Goal: Information Seeking & Learning: Find specific fact

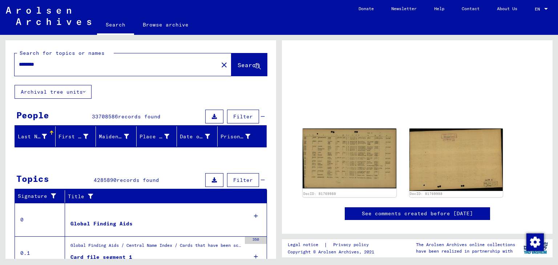
drag, startPoint x: 68, startPoint y: 67, endPoint x: 0, endPoint y: 65, distance: 67.9
click at [0, 65] on div "Search for topics or names ******** close Search Archival tree units People 337…" at bounding box center [139, 147] width 279 height 224
type input "******"
click at [237, 65] on span "Search" at bounding box center [248, 64] width 22 height 7
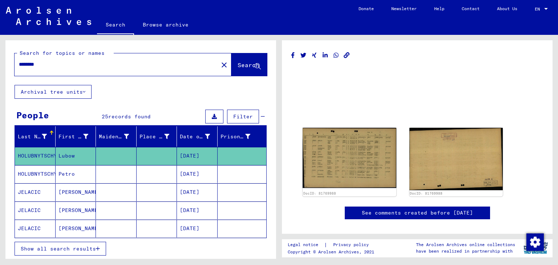
drag, startPoint x: 66, startPoint y: 67, endPoint x: 0, endPoint y: 69, distance: 66.1
click at [0, 69] on div "Search for topics or names ******** close Search Archival tree units People 25 …" at bounding box center [139, 147] width 279 height 224
type input "******"
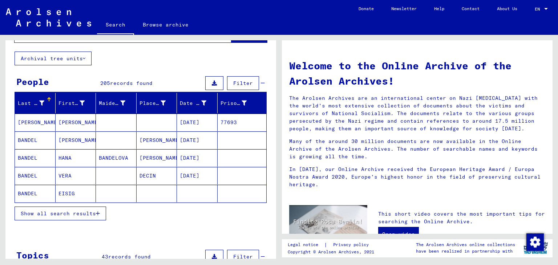
scroll to position [73, 0]
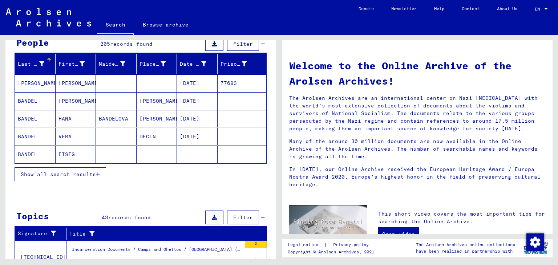
click at [81, 171] on span "Show all search results" at bounding box center [58, 174] width 75 height 7
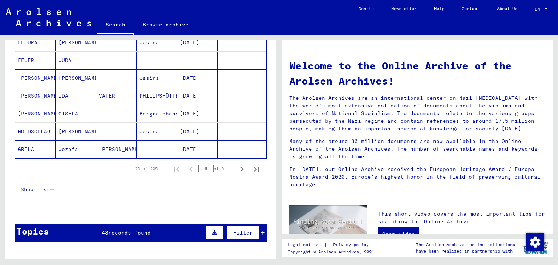
scroll to position [436, 0]
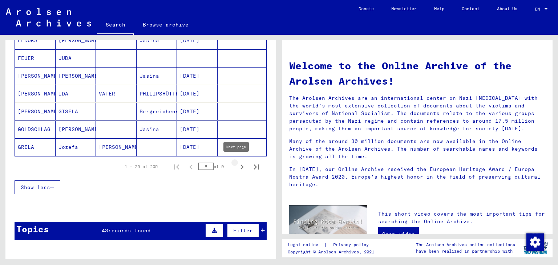
click at [237, 163] on icon "Next page" at bounding box center [242, 167] width 10 height 10
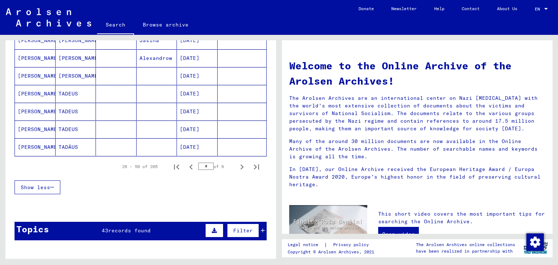
scroll to position [327, 0]
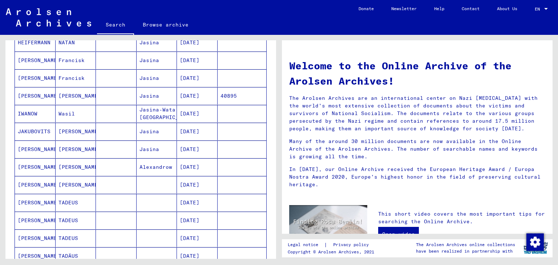
drag, startPoint x: 34, startPoint y: 165, endPoint x: 73, endPoint y: 168, distance: 38.2
click at [73, 168] on mat-cell "[PERSON_NAME]" at bounding box center [76, 166] width 41 height 17
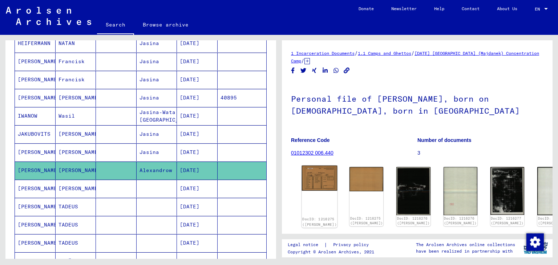
click at [317, 179] on img at bounding box center [320, 178] width 36 height 25
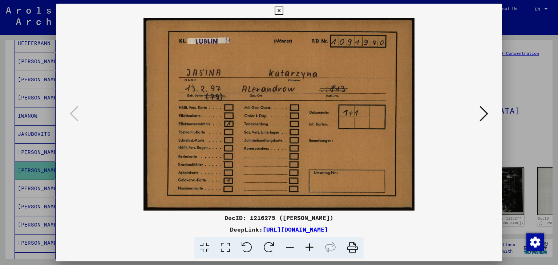
click at [481, 113] on icon at bounding box center [483, 113] width 9 height 17
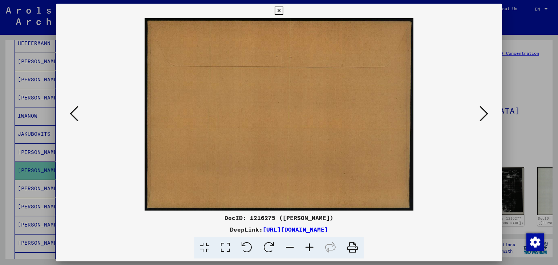
click at [481, 113] on icon at bounding box center [483, 113] width 9 height 17
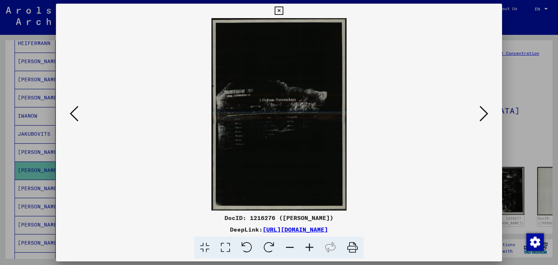
click at [305, 247] on icon at bounding box center [310, 248] width 20 height 22
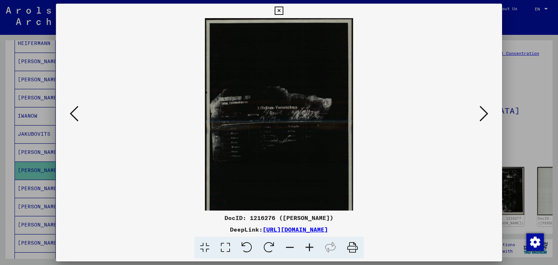
click at [306, 247] on icon at bounding box center [310, 248] width 20 height 22
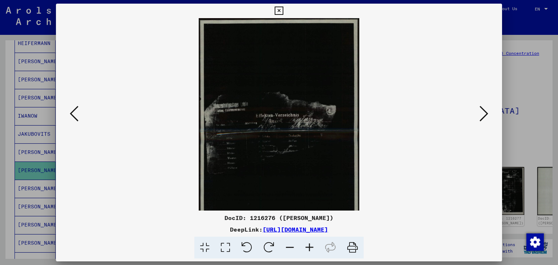
click at [306, 247] on icon at bounding box center [310, 248] width 20 height 22
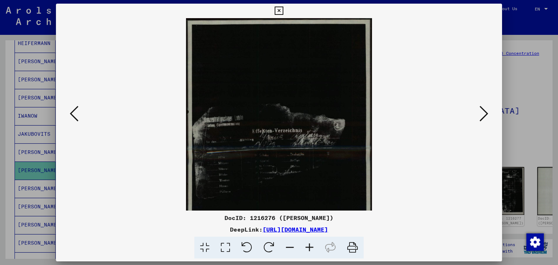
click at [428, 51] on viewer-one-image at bounding box center [279, 114] width 397 height 192
click at [279, 10] on icon at bounding box center [279, 11] width 8 height 9
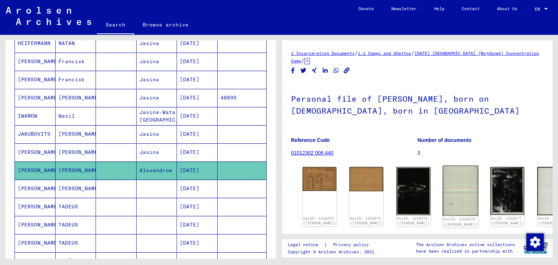
click at [442, 198] on img at bounding box center [460, 191] width 36 height 50
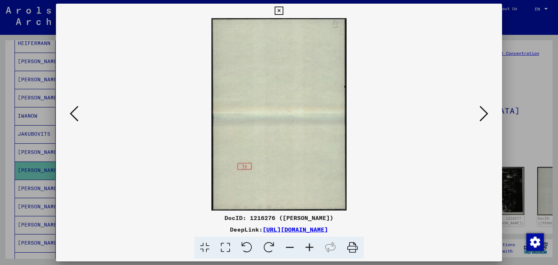
click at [282, 15] on icon at bounding box center [279, 11] width 8 height 9
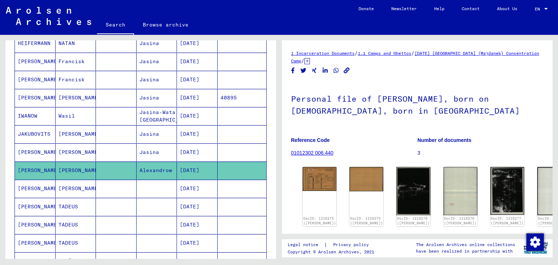
click at [34, 180] on mat-cell "[PERSON_NAME]" at bounding box center [35, 189] width 41 height 18
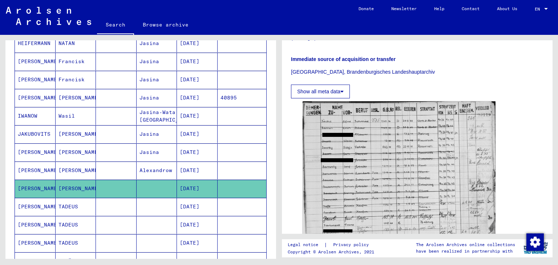
scroll to position [218, 0]
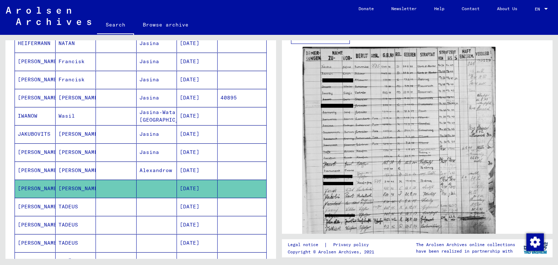
click at [53, 202] on mat-cell "[PERSON_NAME]" at bounding box center [35, 207] width 41 height 18
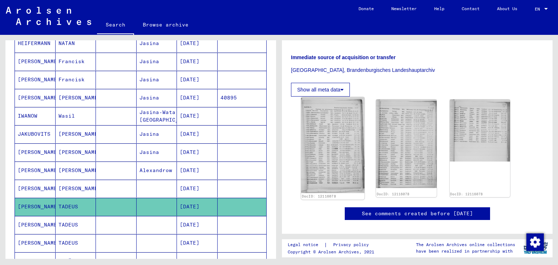
scroll to position [254, 0]
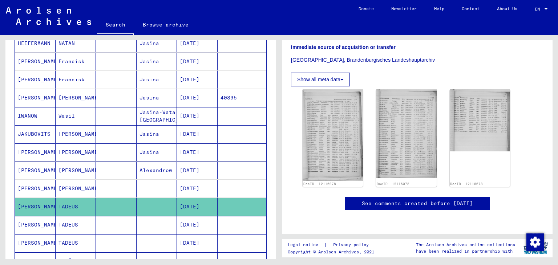
click at [34, 222] on icon at bounding box center [30, 236] width 18 height 29
click at [69, 223] on mat-cell "TADEUS" at bounding box center [76, 225] width 41 height 18
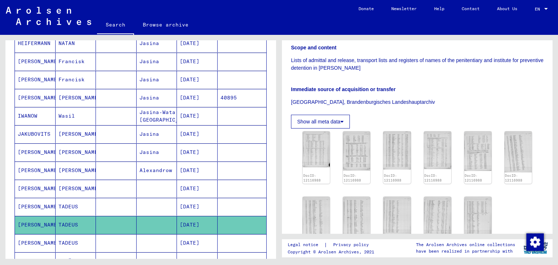
click at [78, 240] on mat-cell "TADEUS" at bounding box center [76, 243] width 41 height 18
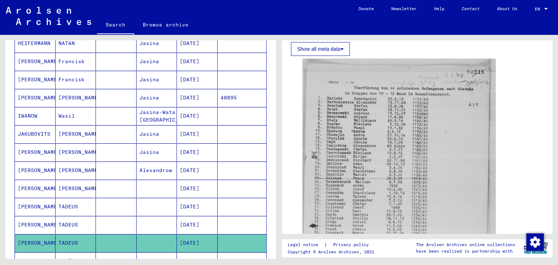
scroll to position [403, 0]
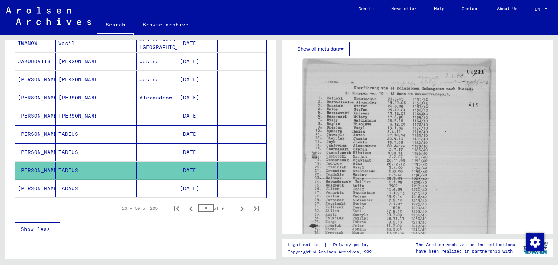
click at [76, 183] on mat-cell "TADÄUS" at bounding box center [76, 189] width 41 height 18
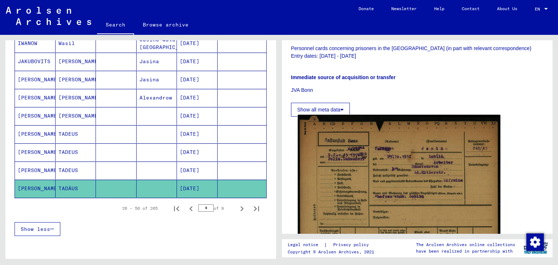
scroll to position [182, 0]
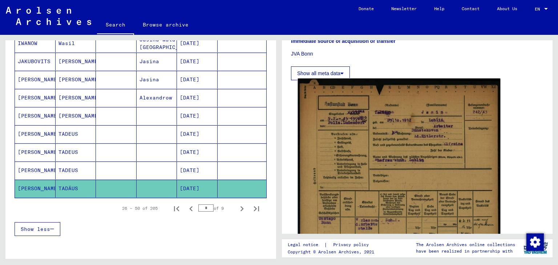
click at [369, 182] on img at bounding box center [399, 173] width 203 height 190
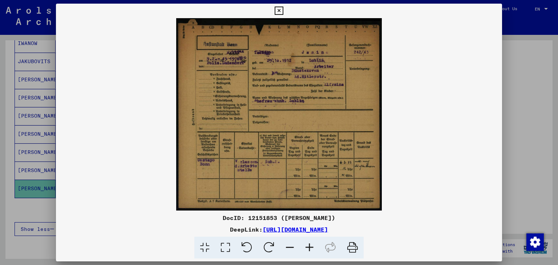
drag, startPoint x: 277, startPoint y: 9, endPoint x: 101, endPoint y: 264, distance: 309.6
click at [277, 9] on icon at bounding box center [279, 11] width 8 height 9
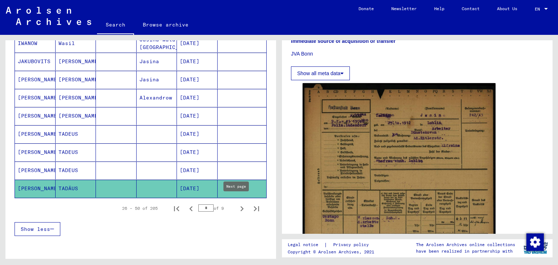
click at [237, 207] on icon "Next page" at bounding box center [242, 209] width 10 height 10
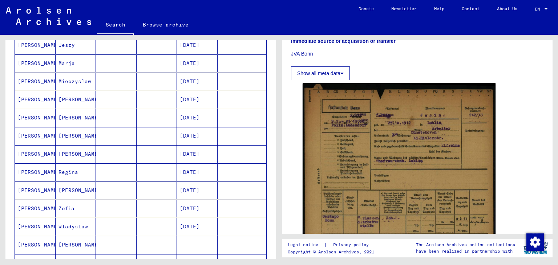
scroll to position [40, 0]
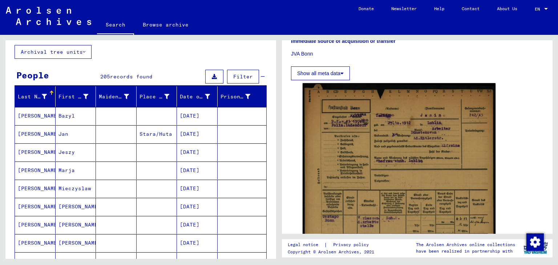
click at [27, 114] on mat-cell "[PERSON_NAME]" at bounding box center [35, 116] width 41 height 18
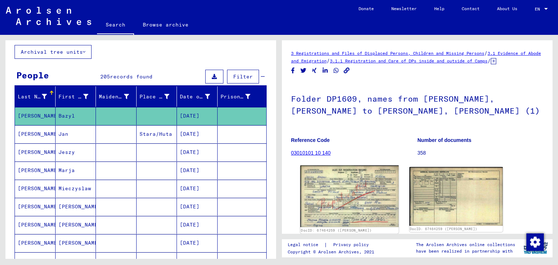
click at [320, 188] on img at bounding box center [349, 197] width 98 height 62
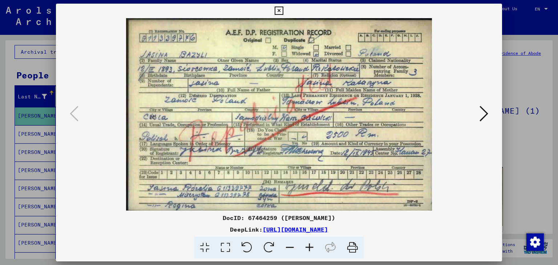
click at [280, 10] on icon at bounding box center [279, 11] width 8 height 9
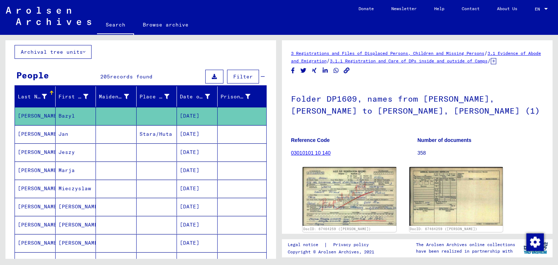
click at [67, 137] on mat-cell "Jan" at bounding box center [76, 134] width 41 height 18
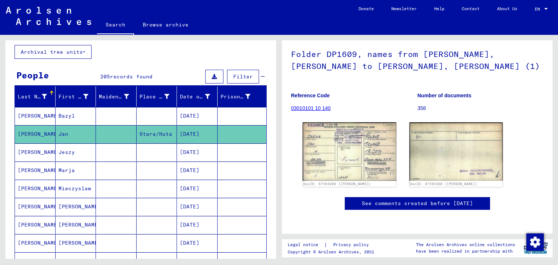
scroll to position [36, 0]
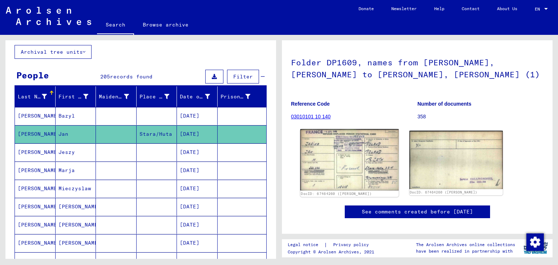
click at [350, 157] on img at bounding box center [349, 159] width 98 height 61
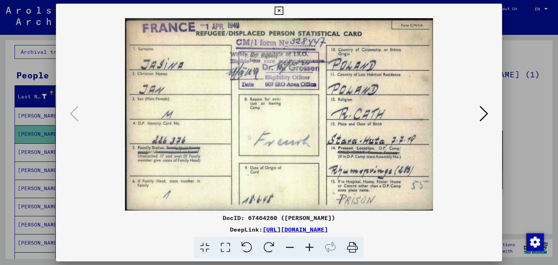
click at [483, 112] on icon at bounding box center [483, 113] width 9 height 17
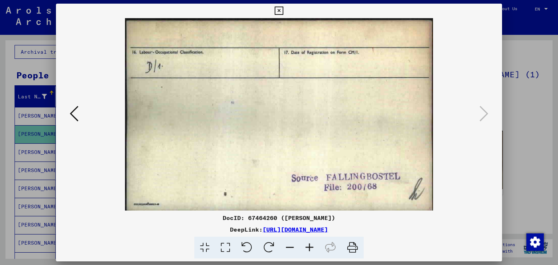
click at [280, 12] on icon at bounding box center [279, 11] width 8 height 9
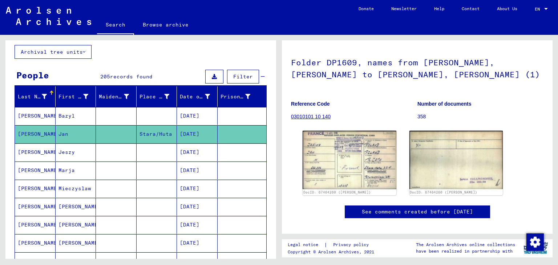
click at [31, 150] on mat-cell "[PERSON_NAME]" at bounding box center [35, 152] width 41 height 18
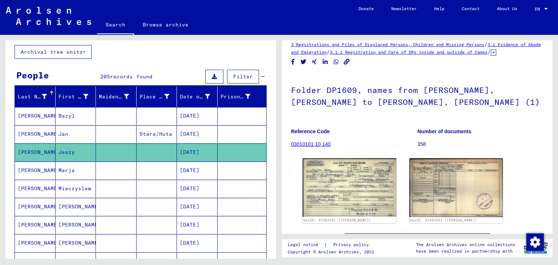
scroll to position [36, 0]
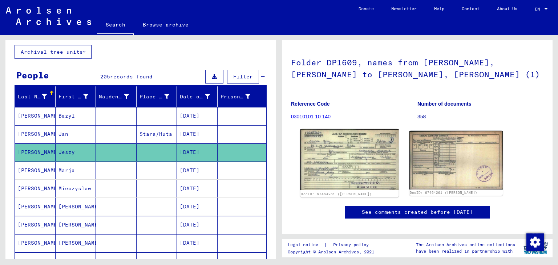
click at [344, 182] on img at bounding box center [349, 159] width 98 height 61
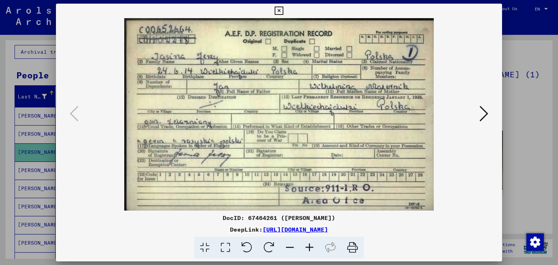
click at [280, 12] on icon at bounding box center [279, 11] width 8 height 9
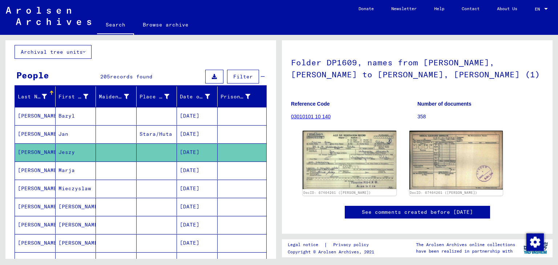
click at [44, 167] on mat-cell "[PERSON_NAME]" at bounding box center [35, 171] width 41 height 18
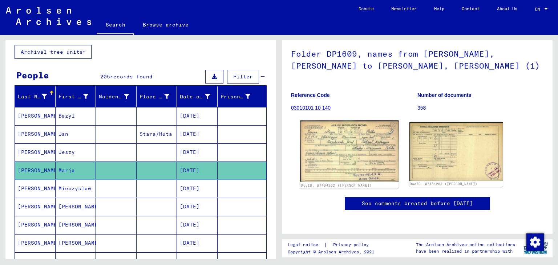
click at [344, 126] on img at bounding box center [349, 151] width 98 height 61
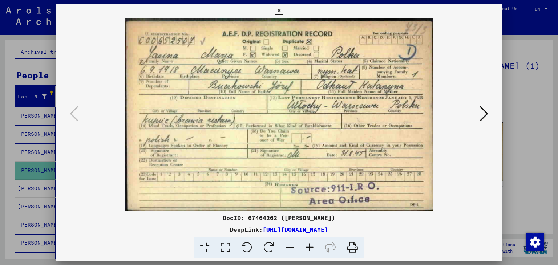
click at [278, 10] on icon at bounding box center [279, 11] width 8 height 9
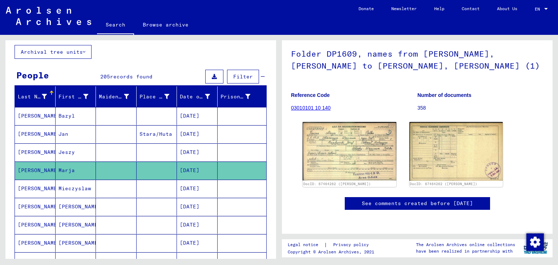
click at [35, 185] on mat-cell "[PERSON_NAME]" at bounding box center [35, 189] width 41 height 18
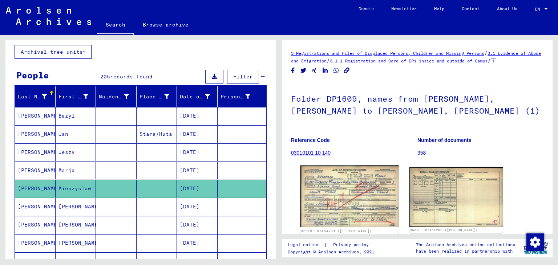
click at [325, 211] on img at bounding box center [349, 197] width 98 height 62
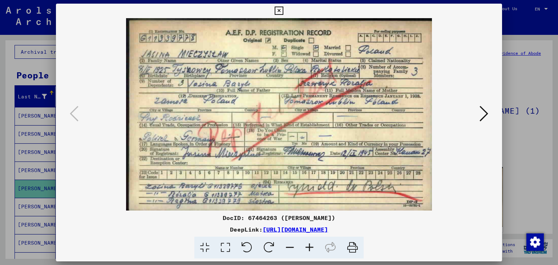
click at [276, 10] on icon at bounding box center [279, 11] width 8 height 9
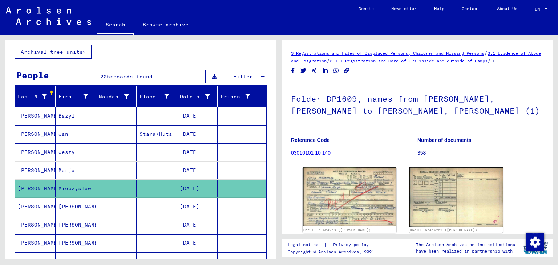
click at [42, 209] on mat-cell "[PERSON_NAME]" at bounding box center [35, 207] width 41 height 18
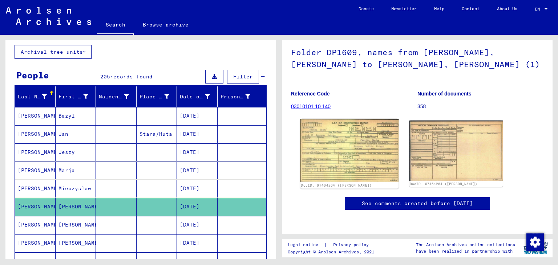
click at [308, 119] on img at bounding box center [349, 150] width 98 height 63
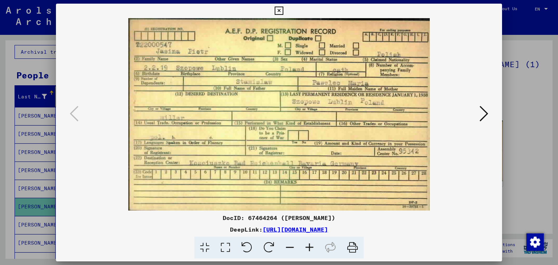
click at [276, 9] on icon at bounding box center [279, 11] width 8 height 9
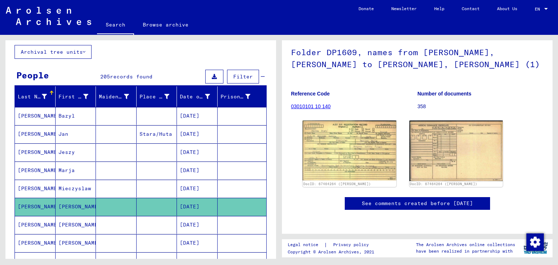
click at [62, 223] on mat-cell "[PERSON_NAME]" at bounding box center [76, 225] width 41 height 18
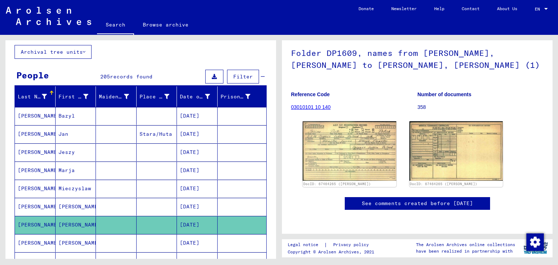
scroll to position [58, 0]
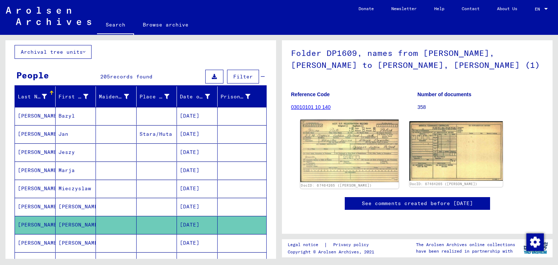
click at [313, 151] on img at bounding box center [349, 151] width 98 height 62
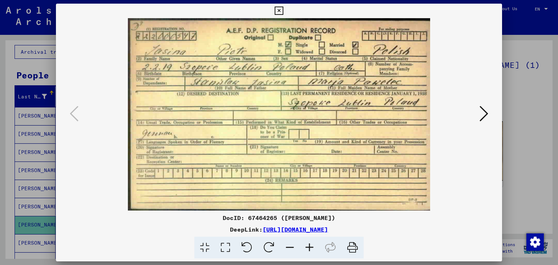
click at [277, 9] on icon at bounding box center [279, 11] width 8 height 9
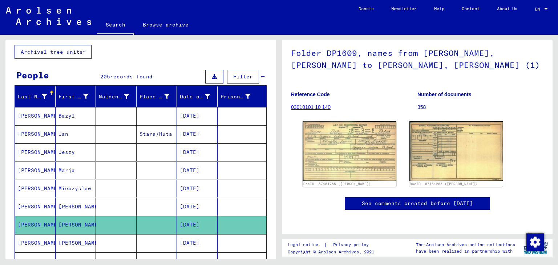
click at [36, 239] on icon at bounding box center [30, 236] width 18 height 29
click at [68, 240] on mat-cell "[PERSON_NAME]" at bounding box center [76, 243] width 41 height 18
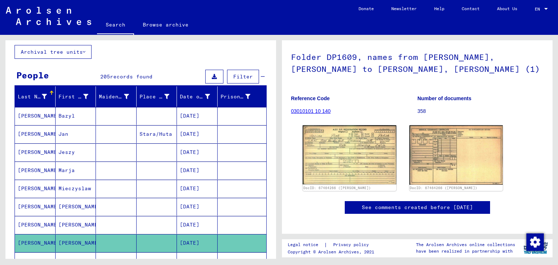
scroll to position [36, 0]
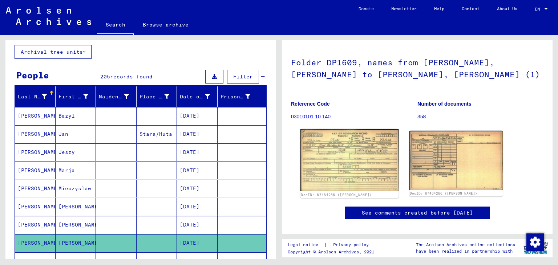
click at [336, 177] on img at bounding box center [349, 160] width 98 height 62
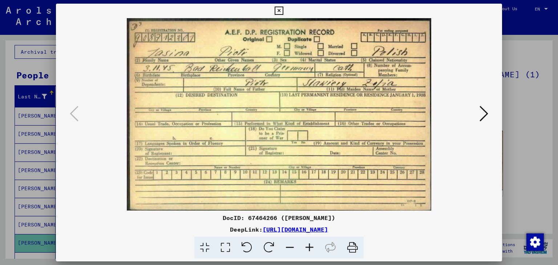
click at [279, 11] on icon at bounding box center [279, 11] width 8 height 9
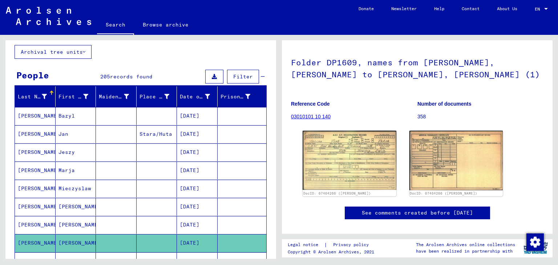
scroll to position [76, 0]
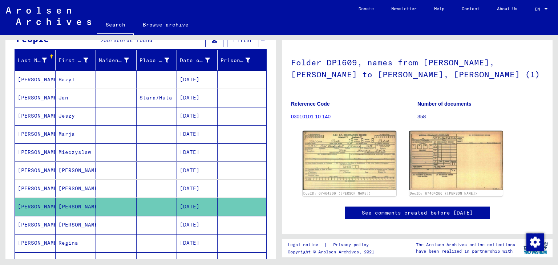
click at [65, 225] on mat-cell "[PERSON_NAME]" at bounding box center [76, 225] width 41 height 18
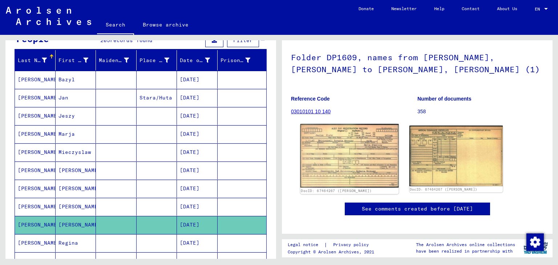
scroll to position [73, 0]
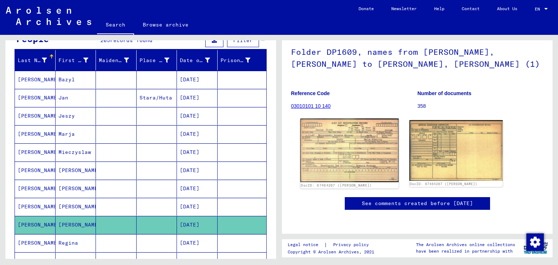
click at [330, 137] on img at bounding box center [349, 151] width 98 height 64
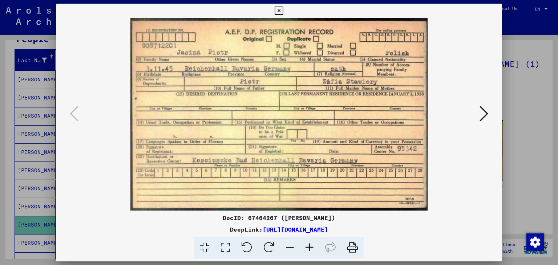
click at [464, 162] on img at bounding box center [279, 114] width 397 height 192
click at [280, 9] on icon at bounding box center [279, 11] width 8 height 9
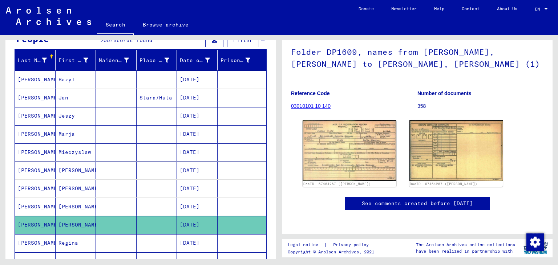
click at [76, 237] on mat-cell "Regina" at bounding box center [76, 243] width 41 height 18
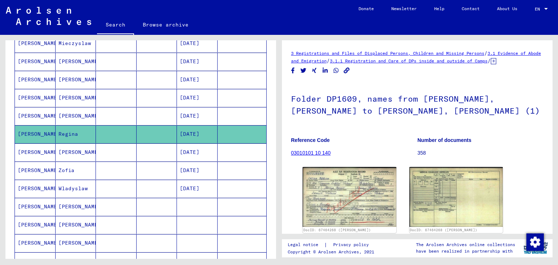
click at [70, 149] on mat-cell "[PERSON_NAME]" at bounding box center [76, 152] width 41 height 18
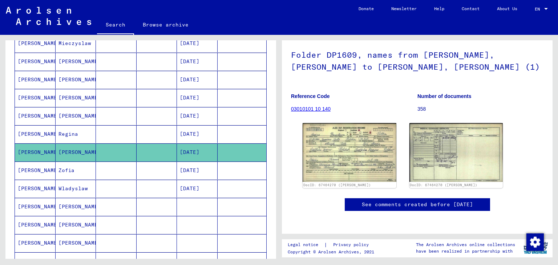
scroll to position [73, 0]
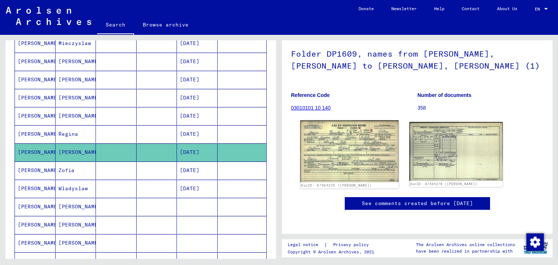
click at [349, 141] on img at bounding box center [349, 152] width 98 height 62
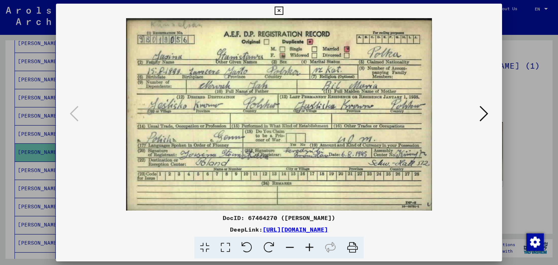
click at [277, 9] on icon at bounding box center [279, 11] width 8 height 9
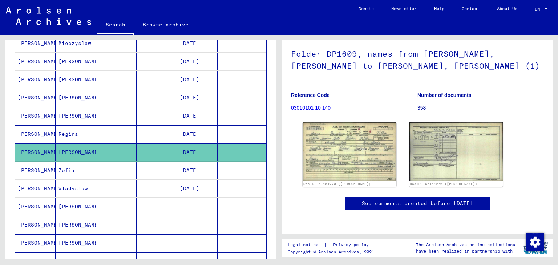
click at [76, 169] on mat-cell "Zofia" at bounding box center [76, 171] width 41 height 18
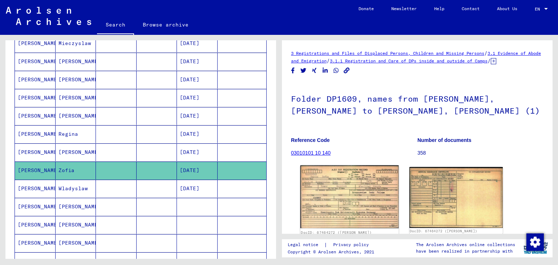
click at [354, 192] on img at bounding box center [349, 197] width 98 height 63
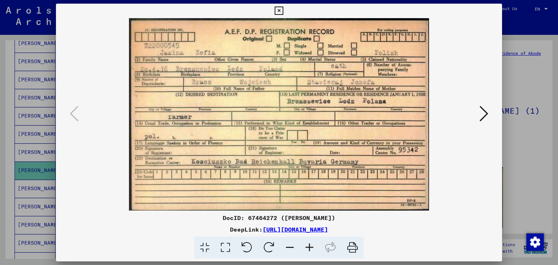
click at [276, 13] on icon at bounding box center [279, 11] width 8 height 9
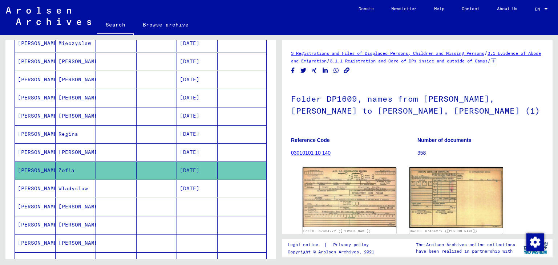
click at [28, 190] on mat-cell "[PERSON_NAME]" at bounding box center [35, 189] width 41 height 18
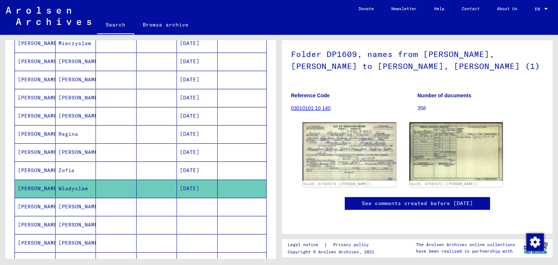
scroll to position [73, 0]
click at [339, 140] on img at bounding box center [349, 151] width 98 height 61
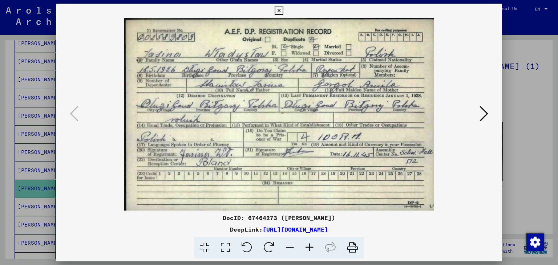
click at [279, 12] on icon at bounding box center [279, 11] width 8 height 9
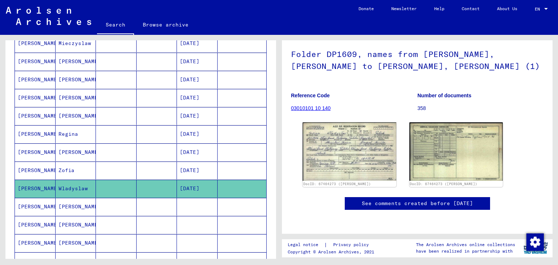
click at [58, 206] on mat-cell "[PERSON_NAME]" at bounding box center [76, 207] width 41 height 18
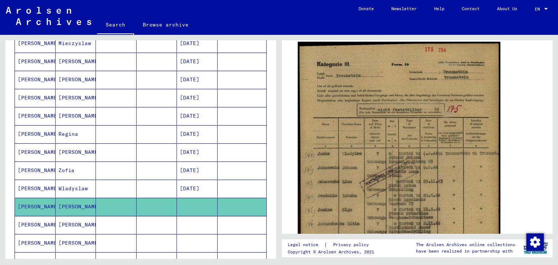
scroll to position [182, 0]
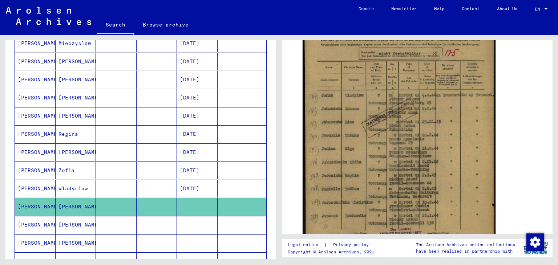
click at [35, 225] on icon at bounding box center [30, 236] width 18 height 29
click at [72, 224] on mat-cell "[PERSON_NAME]" at bounding box center [76, 225] width 41 height 18
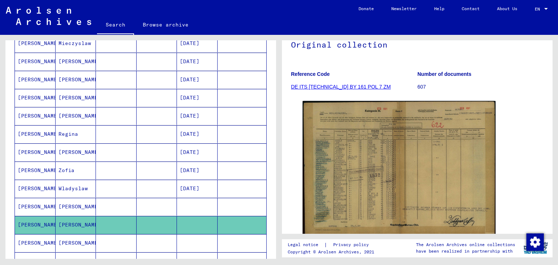
scroll to position [109, 0]
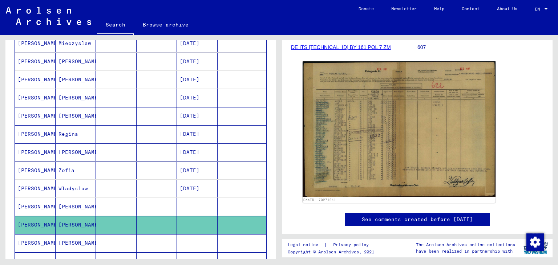
click at [85, 240] on mat-cell "[PERSON_NAME]" at bounding box center [76, 243] width 41 height 18
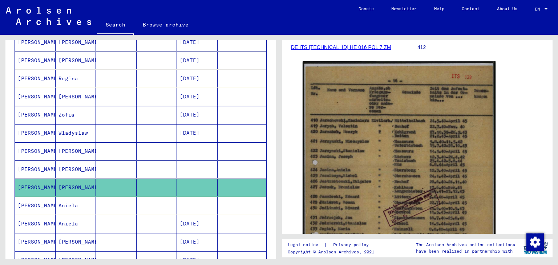
scroll to position [294, 0]
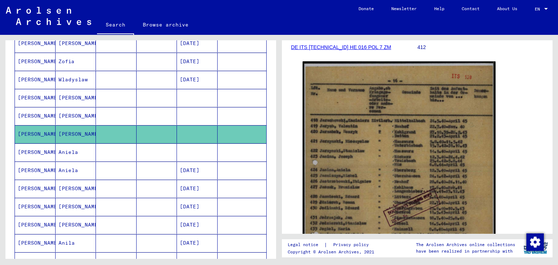
click at [77, 150] on mat-cell "Aniela" at bounding box center [76, 152] width 41 height 18
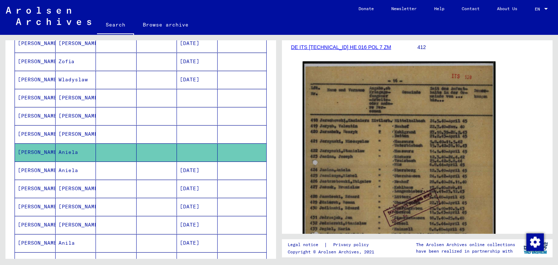
click at [78, 168] on mat-cell "Aniela" at bounding box center [76, 171] width 41 height 18
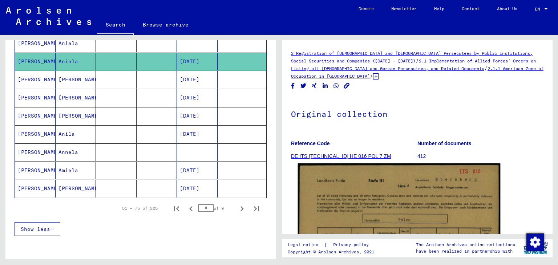
scroll to position [109, 0]
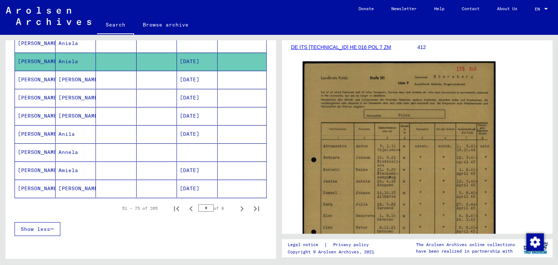
click at [82, 81] on mat-cell "[PERSON_NAME]" at bounding box center [76, 80] width 41 height 18
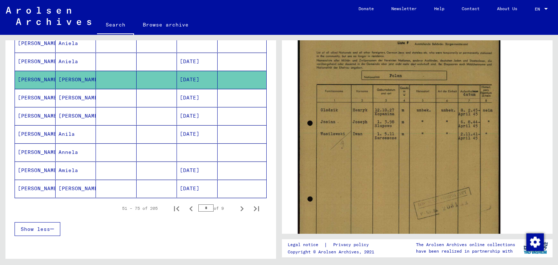
scroll to position [145, 0]
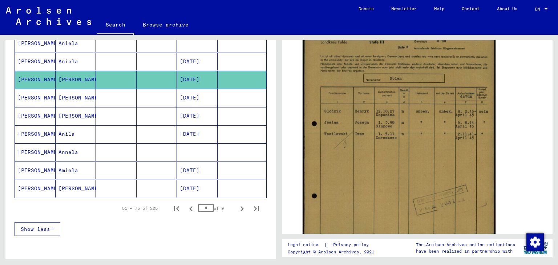
click at [73, 94] on mat-cell "[PERSON_NAME]" at bounding box center [76, 98] width 41 height 18
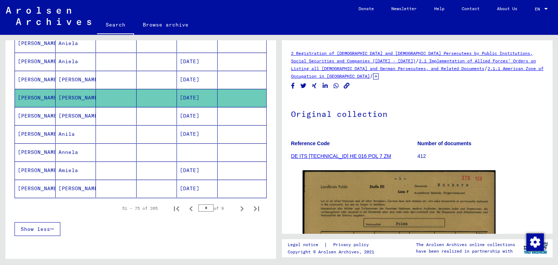
click at [80, 115] on mat-cell "[PERSON_NAME]" at bounding box center [76, 116] width 41 height 18
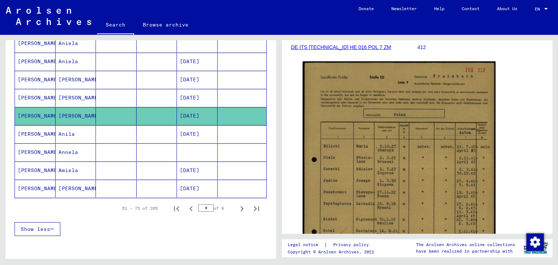
click at [77, 132] on mat-cell "Anila" at bounding box center [76, 134] width 41 height 18
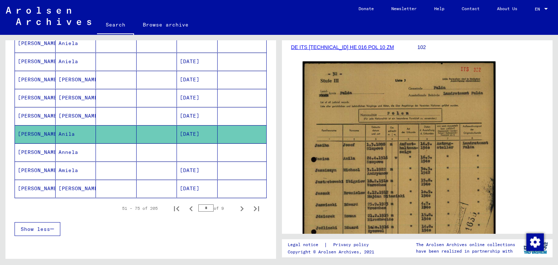
click at [76, 150] on mat-cell "Annela" at bounding box center [76, 152] width 41 height 18
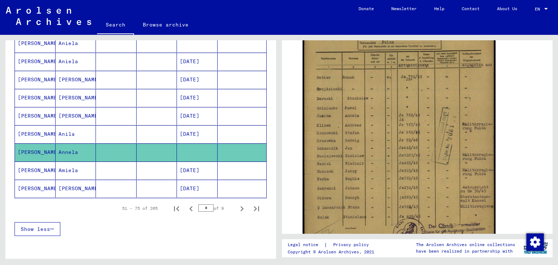
click at [84, 166] on mat-cell "Amiela" at bounding box center [76, 171] width 41 height 18
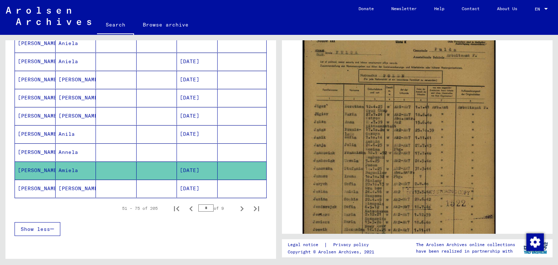
click at [79, 180] on mat-cell "[PERSON_NAME]" at bounding box center [76, 189] width 41 height 18
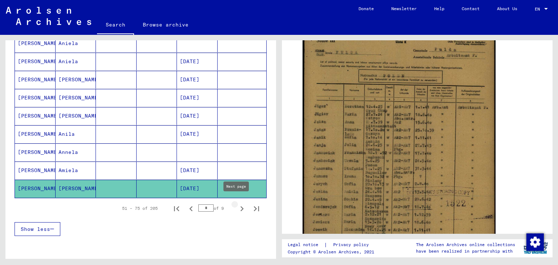
click at [237, 204] on icon "Next page" at bounding box center [242, 209] width 10 height 10
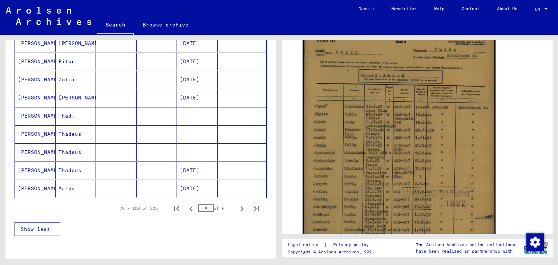
click at [76, 183] on mat-cell "Marga" at bounding box center [76, 189] width 41 height 18
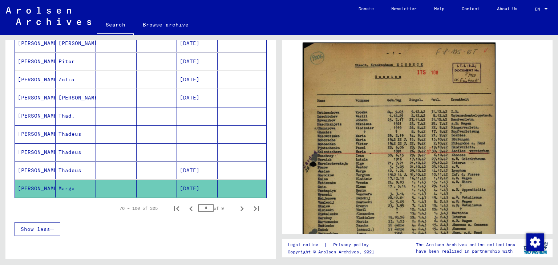
click at [89, 165] on mat-cell "Thadeus" at bounding box center [76, 171] width 41 height 18
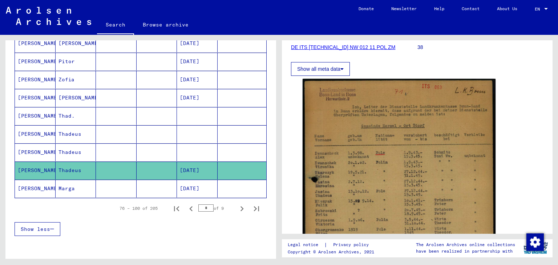
click at [77, 151] on mat-cell "Thadeus" at bounding box center [76, 152] width 41 height 18
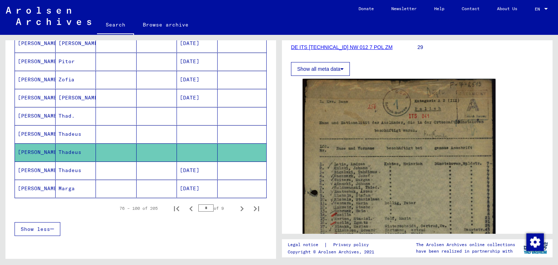
click at [88, 135] on mat-cell "Thadeus" at bounding box center [76, 134] width 41 height 18
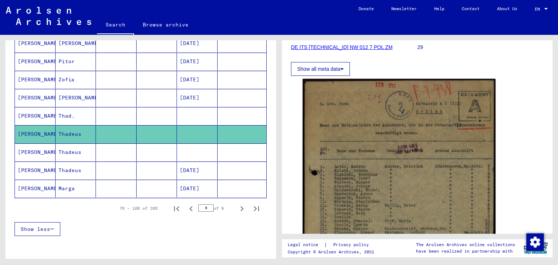
click at [84, 110] on mat-cell "Thad." at bounding box center [76, 116] width 41 height 18
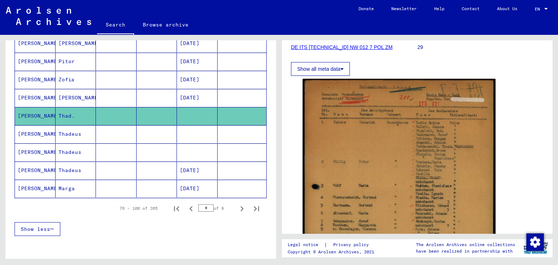
click at [80, 98] on mat-cell "[PERSON_NAME]" at bounding box center [76, 98] width 41 height 18
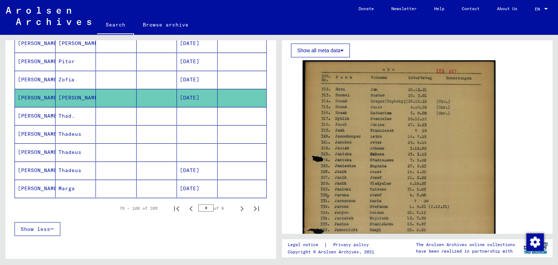
click at [81, 75] on mat-cell "Zofia" at bounding box center [76, 80] width 41 height 18
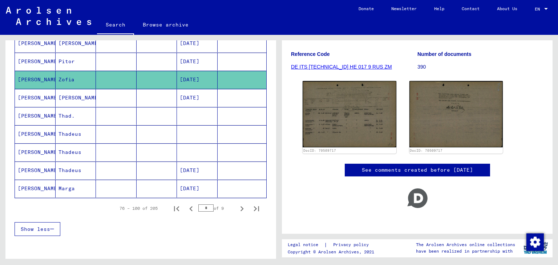
click at [77, 60] on mat-cell "Pitor" at bounding box center [76, 62] width 41 height 18
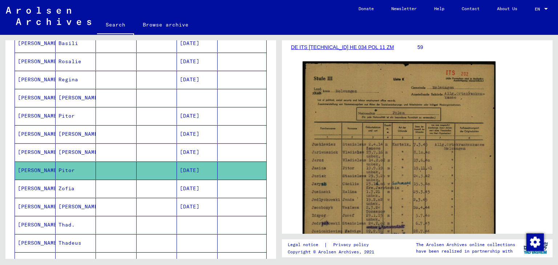
click at [66, 152] on mat-cell "[PERSON_NAME]" at bounding box center [76, 152] width 41 height 18
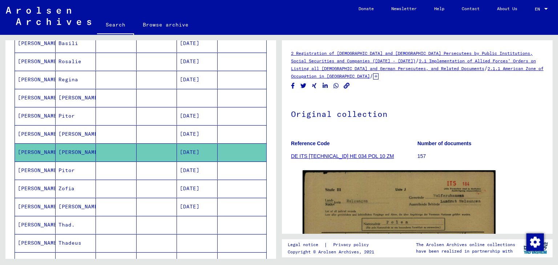
click at [75, 130] on mat-cell "[PERSON_NAME]" at bounding box center [76, 134] width 41 height 18
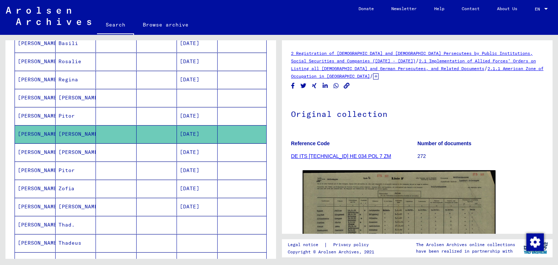
click at [86, 117] on mat-cell "Pitor" at bounding box center [76, 116] width 41 height 18
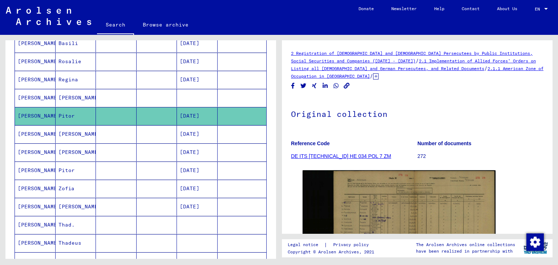
click at [87, 95] on mat-cell "[PERSON_NAME]" at bounding box center [76, 98] width 41 height 18
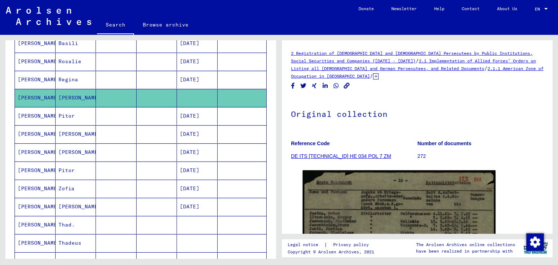
click at [86, 79] on mat-cell "Regina" at bounding box center [76, 80] width 41 height 18
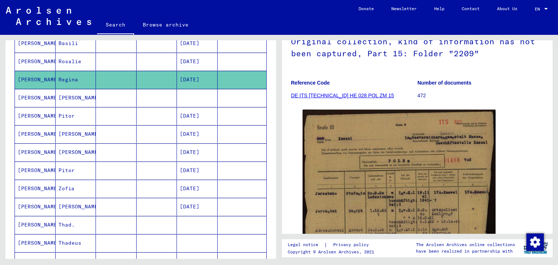
click at [77, 60] on mat-cell "Rosalie" at bounding box center [76, 62] width 41 height 18
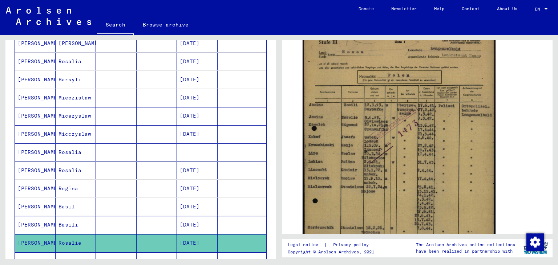
click at [74, 150] on mat-cell "Rosalia" at bounding box center [76, 152] width 41 height 18
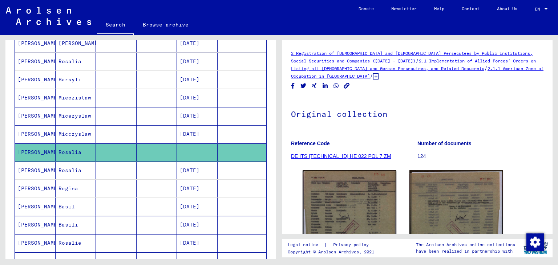
click at [72, 166] on mat-cell "Rosalia" at bounding box center [76, 171] width 41 height 18
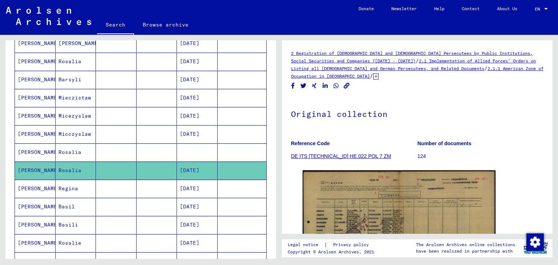
click at [73, 133] on mat-cell "Micczyslaw" at bounding box center [76, 134] width 41 height 18
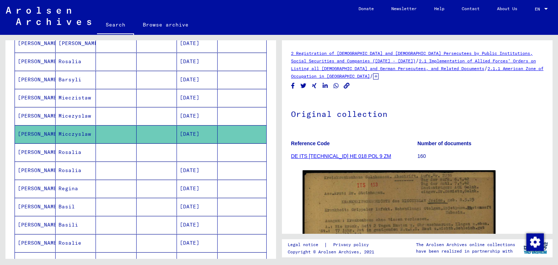
click at [72, 113] on mat-cell "Micezyslaw" at bounding box center [76, 116] width 41 height 18
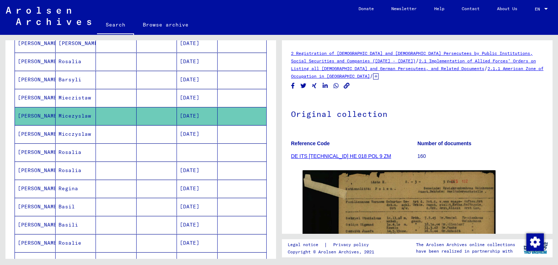
click at [74, 97] on mat-cell "Mieczistaw" at bounding box center [76, 98] width 41 height 18
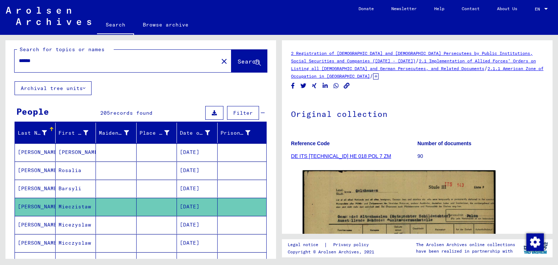
click at [76, 156] on mat-cell "[PERSON_NAME]" at bounding box center [76, 152] width 41 height 18
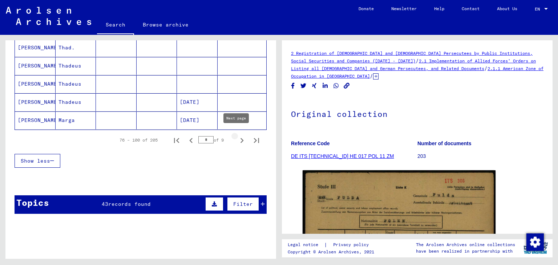
click at [237, 135] on icon "Next page" at bounding box center [242, 140] width 10 height 10
click at [77, 118] on mat-cell "Pjotr" at bounding box center [76, 120] width 41 height 18
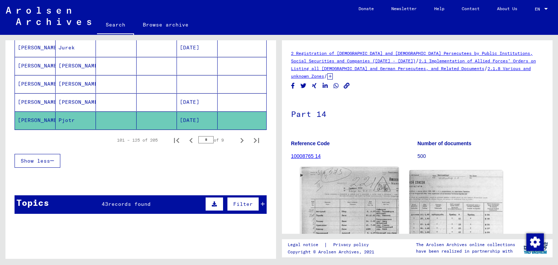
scroll to position [109, 0]
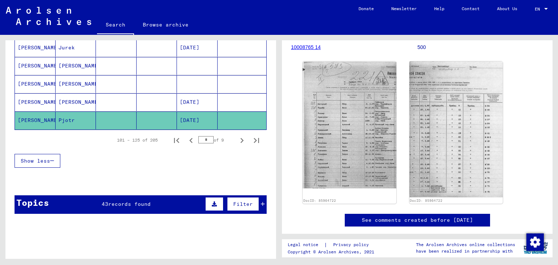
click at [75, 95] on mat-cell "[PERSON_NAME]" at bounding box center [76, 102] width 41 height 18
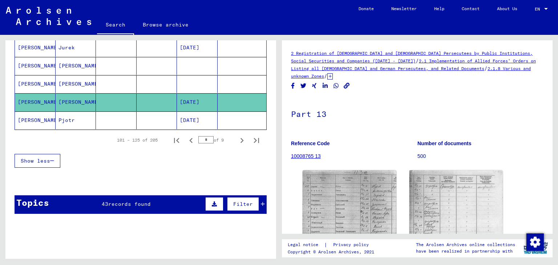
click at [76, 81] on mat-cell "[PERSON_NAME]" at bounding box center [76, 84] width 41 height 18
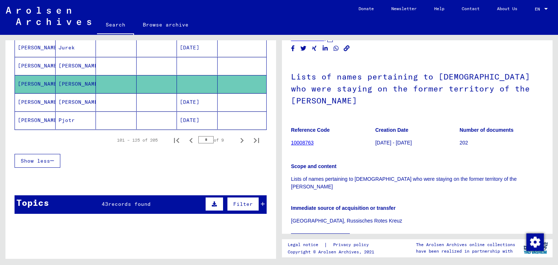
scroll to position [109, 0]
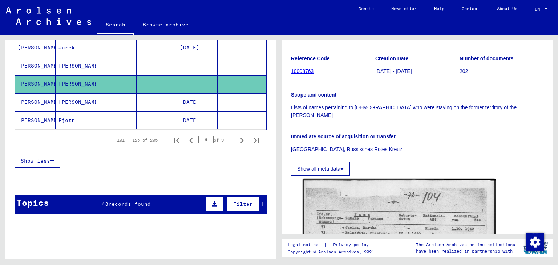
click at [73, 65] on mat-cell "[PERSON_NAME]" at bounding box center [76, 66] width 41 height 18
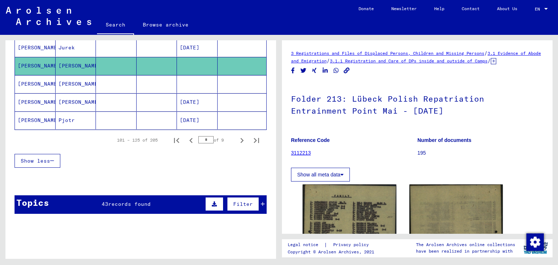
click at [67, 44] on mat-cell "Jurek" at bounding box center [76, 48] width 41 height 18
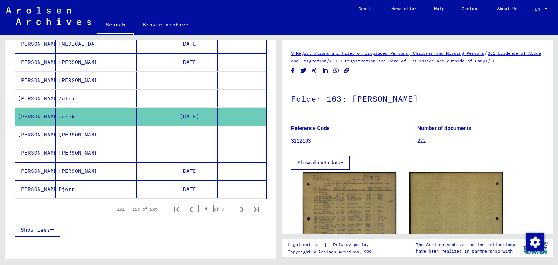
scroll to position [326, 0]
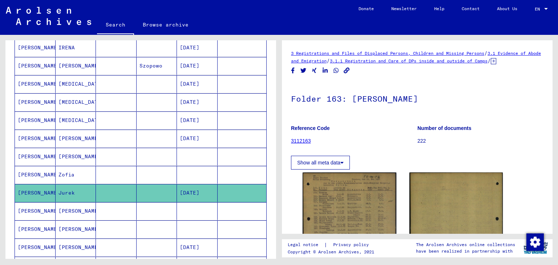
click at [68, 176] on mat-cell "Zofia" at bounding box center [76, 175] width 41 height 18
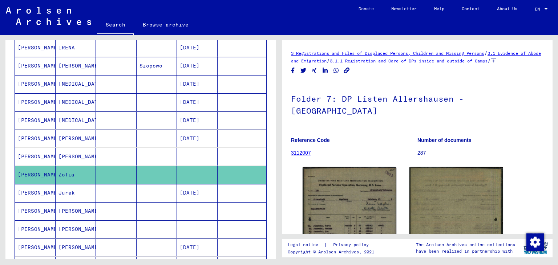
click at [74, 152] on mat-cell "[PERSON_NAME]" at bounding box center [76, 157] width 41 height 18
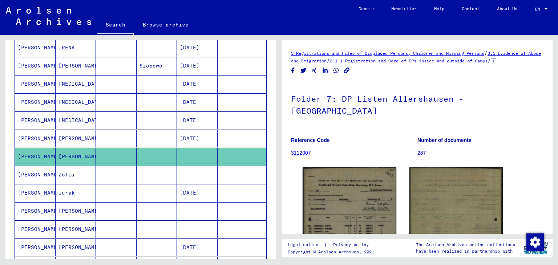
click at [75, 136] on mat-cell "[PERSON_NAME]" at bounding box center [76, 139] width 41 height 18
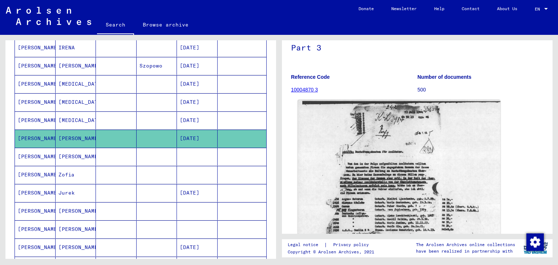
scroll to position [109, 0]
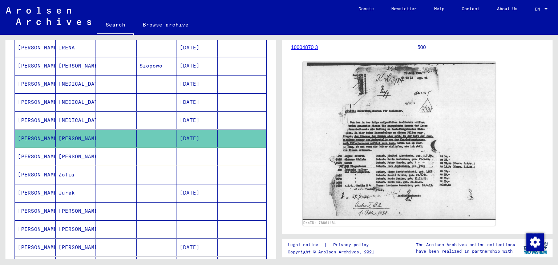
click at [76, 118] on mat-cell "[MEDICAL_DATA]" at bounding box center [76, 120] width 41 height 18
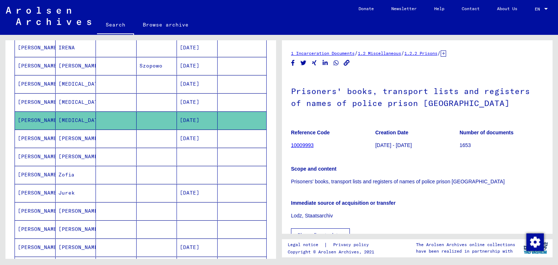
click at [75, 103] on mat-cell "[MEDICAL_DATA]" at bounding box center [76, 102] width 41 height 18
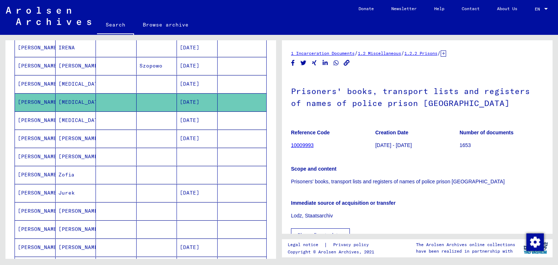
click at [82, 85] on mat-cell "[MEDICAL_DATA]" at bounding box center [76, 84] width 41 height 18
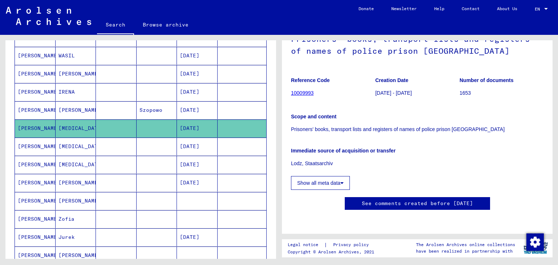
scroll to position [217, 0]
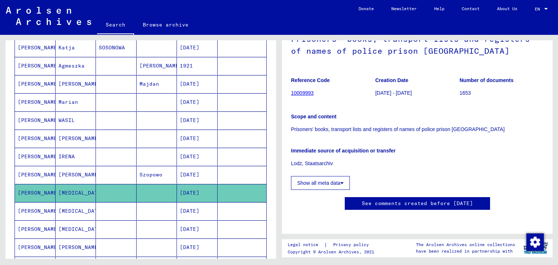
click at [81, 170] on mat-cell "[PERSON_NAME]" at bounding box center [76, 175] width 41 height 18
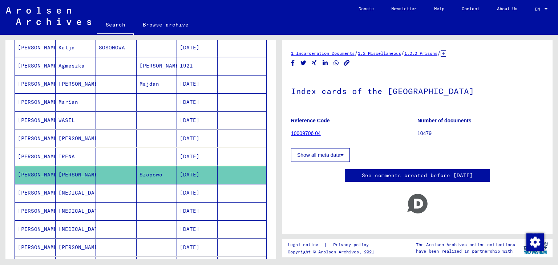
click at [84, 154] on mat-cell "IRENA" at bounding box center [76, 157] width 41 height 18
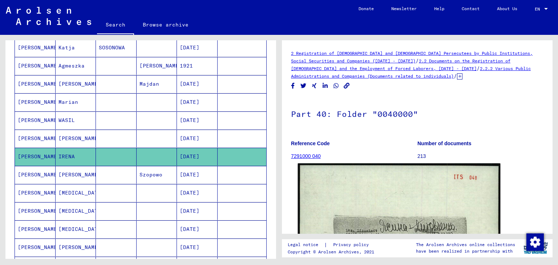
scroll to position [109, 0]
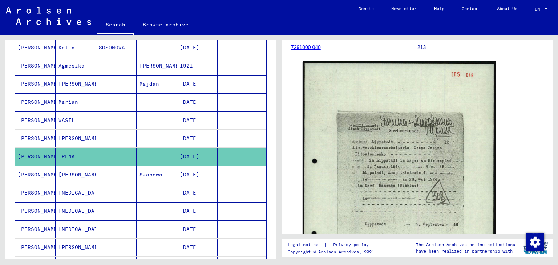
click at [84, 138] on mat-cell "[PERSON_NAME]." at bounding box center [76, 139] width 41 height 18
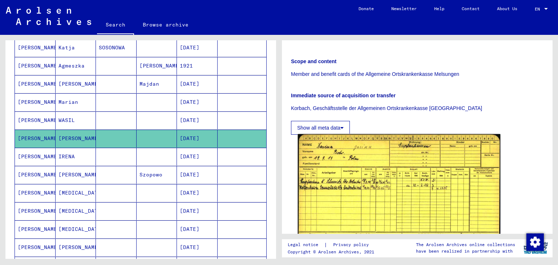
scroll to position [145, 0]
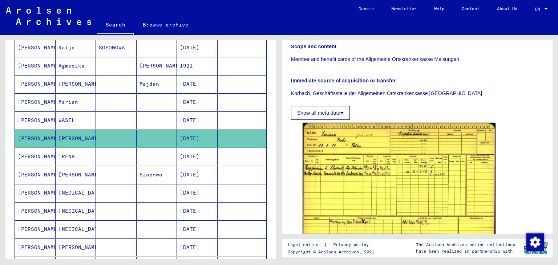
click at [77, 118] on mat-cell "WASIL" at bounding box center [76, 120] width 41 height 18
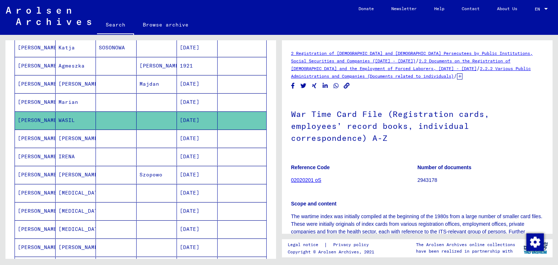
click at [77, 102] on mat-cell "Marian" at bounding box center [76, 102] width 41 height 18
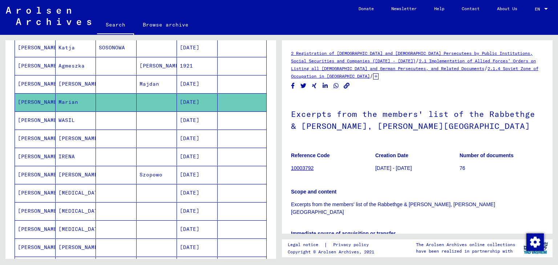
scroll to position [182, 0]
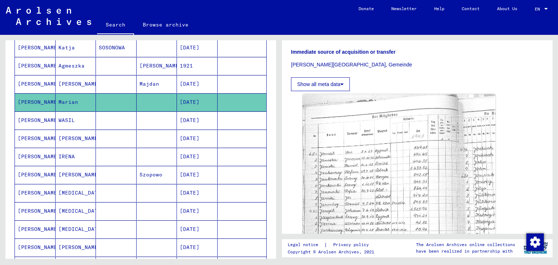
click at [86, 86] on mat-cell "[PERSON_NAME]" at bounding box center [76, 84] width 41 height 18
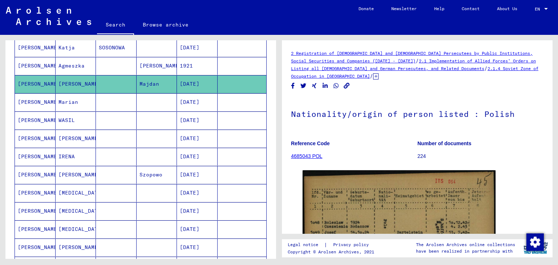
click at [82, 66] on mat-cell "Agmeszka" at bounding box center [76, 66] width 41 height 18
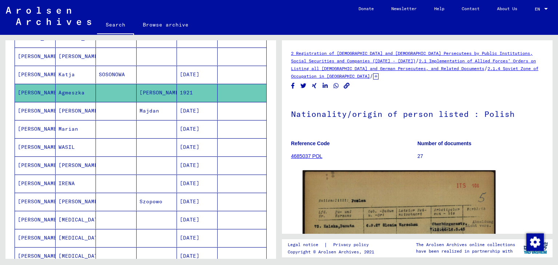
scroll to position [145, 0]
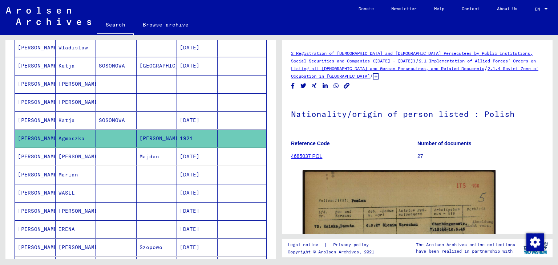
click at [76, 116] on mat-cell "Katja" at bounding box center [76, 120] width 41 height 18
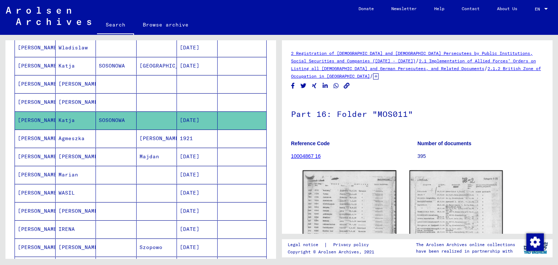
click at [76, 98] on mat-cell "[PERSON_NAME]" at bounding box center [76, 102] width 41 height 18
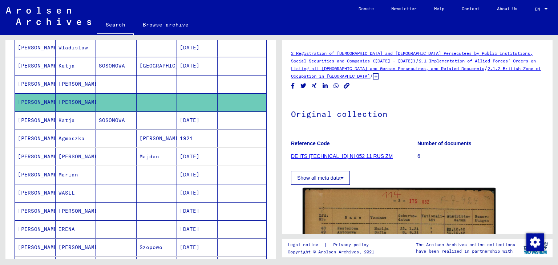
click at [79, 83] on mat-cell "[PERSON_NAME]" at bounding box center [76, 84] width 41 height 18
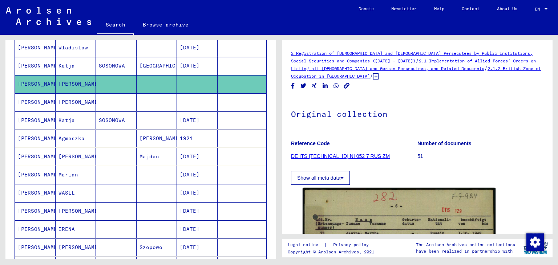
click at [78, 64] on mat-cell "Katja" at bounding box center [76, 66] width 41 height 18
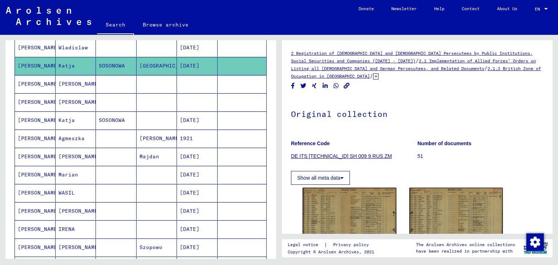
click at [79, 51] on mat-cell "Wladislaw" at bounding box center [76, 48] width 41 height 18
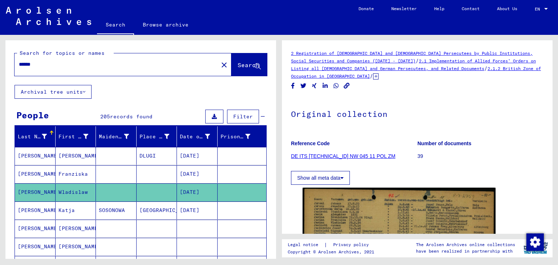
click at [74, 176] on mat-cell "Franziska" at bounding box center [76, 174] width 41 height 18
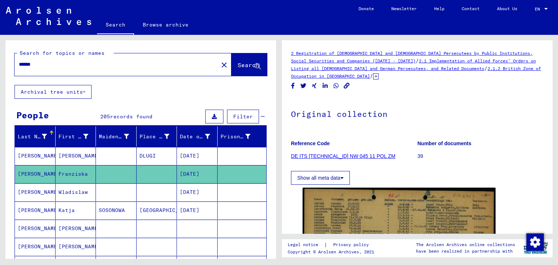
click at [75, 157] on mat-cell "[PERSON_NAME]" at bounding box center [76, 156] width 41 height 18
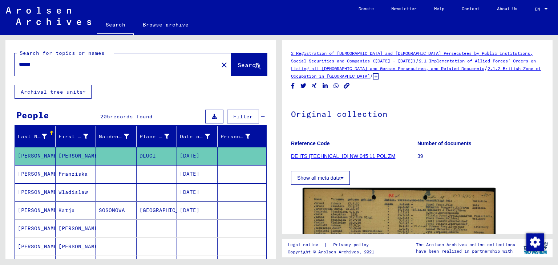
click at [109, 157] on mat-cell at bounding box center [116, 156] width 41 height 18
click at [82, 168] on mat-cell "Franziska" at bounding box center [76, 174] width 41 height 18
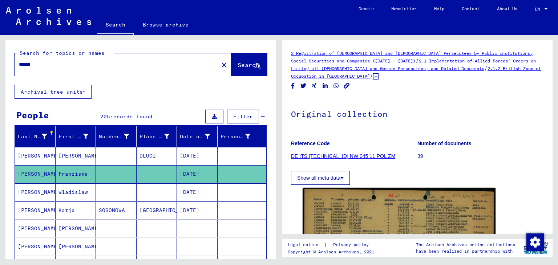
click at [85, 160] on mat-cell "[PERSON_NAME]" at bounding box center [76, 156] width 41 height 18
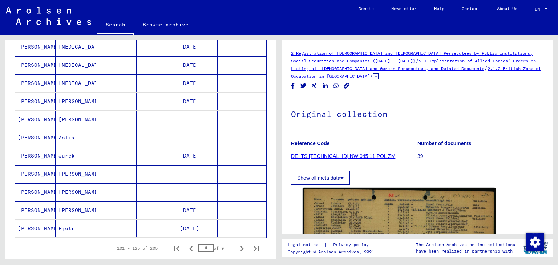
scroll to position [545, 0]
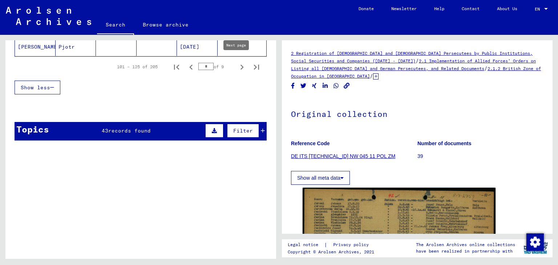
click at [240, 65] on icon "Next page" at bounding box center [241, 67] width 3 height 5
type input "*"
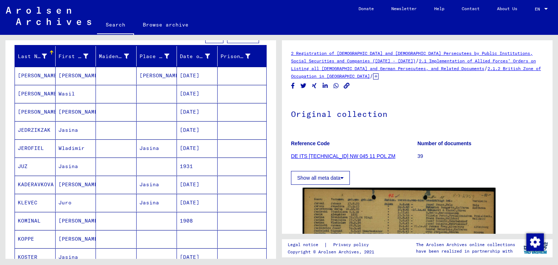
scroll to position [0, 0]
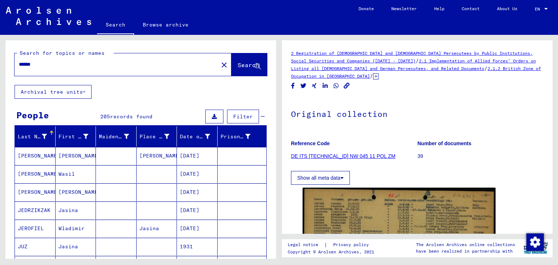
click at [86, 155] on mat-cell "[PERSON_NAME]" at bounding box center [76, 156] width 41 height 18
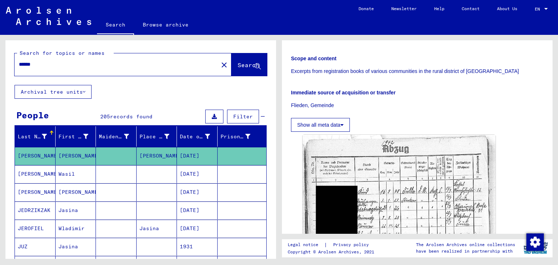
scroll to position [73, 0]
